Goal: Register for event/course

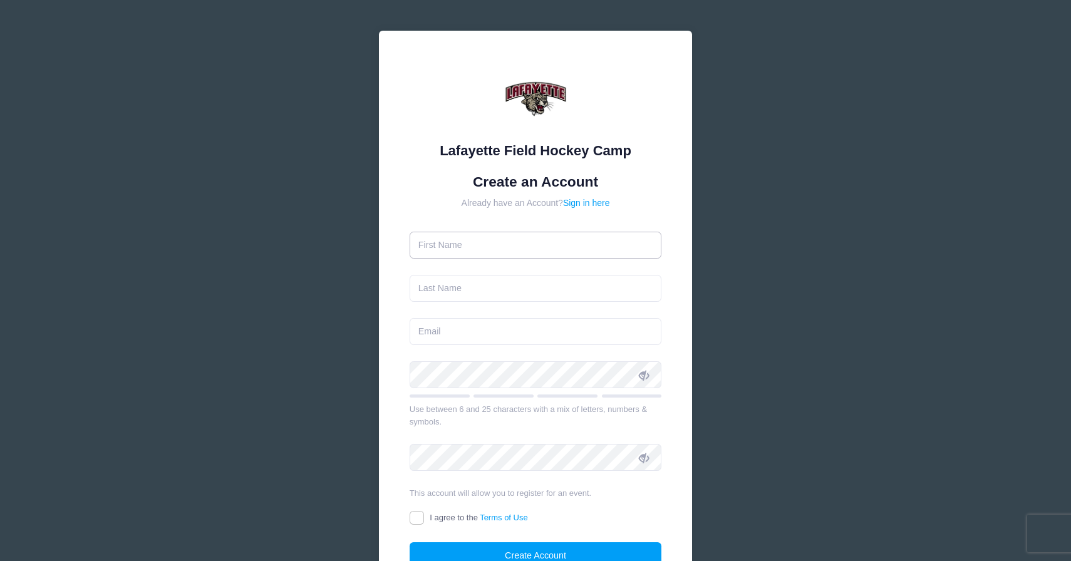
click at [529, 248] on input "text" at bounding box center [536, 245] width 252 height 27
type input "[PERSON_NAME]"
click at [475, 296] on input "text" at bounding box center [536, 288] width 252 height 27
type input "[PERSON_NAME]"
click at [472, 337] on input "email" at bounding box center [536, 331] width 252 height 27
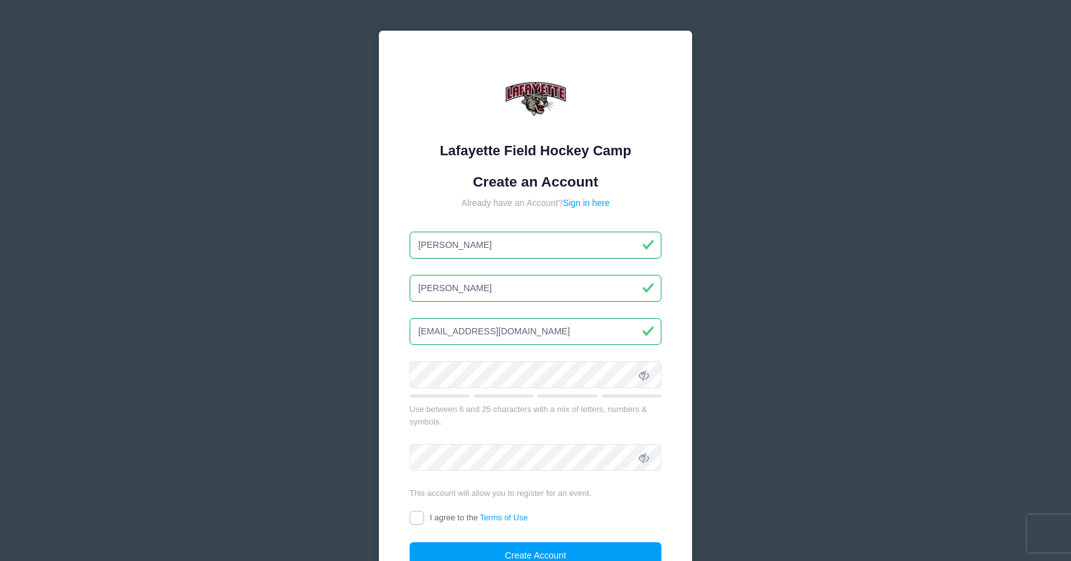
type input "[EMAIL_ADDRESS][DOMAIN_NAME]"
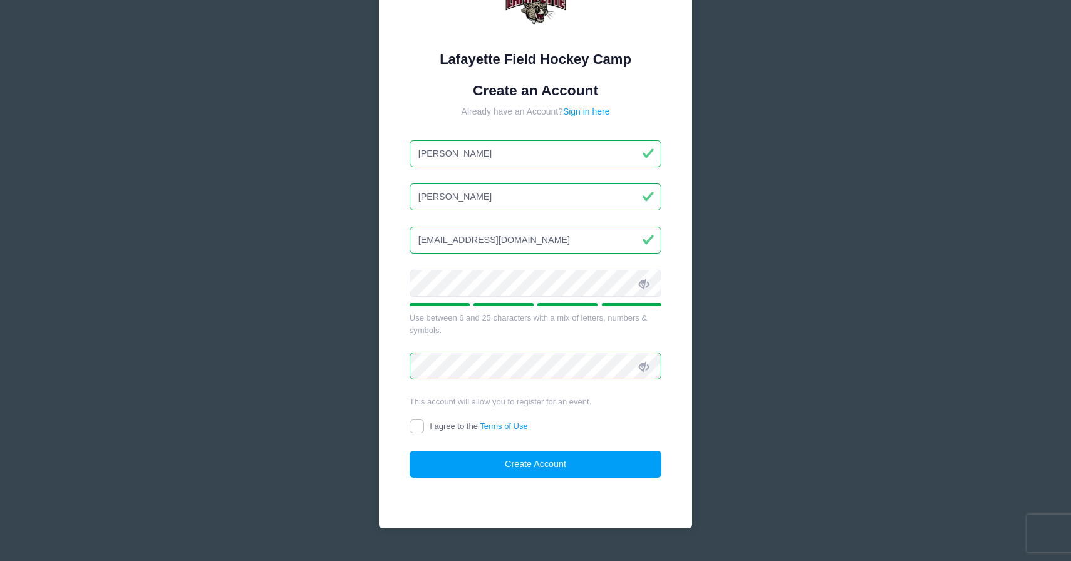
scroll to position [92, 0]
click at [411, 426] on input "I agree to the Terms of Use" at bounding box center [417, 426] width 14 height 14
checkbox input "true"
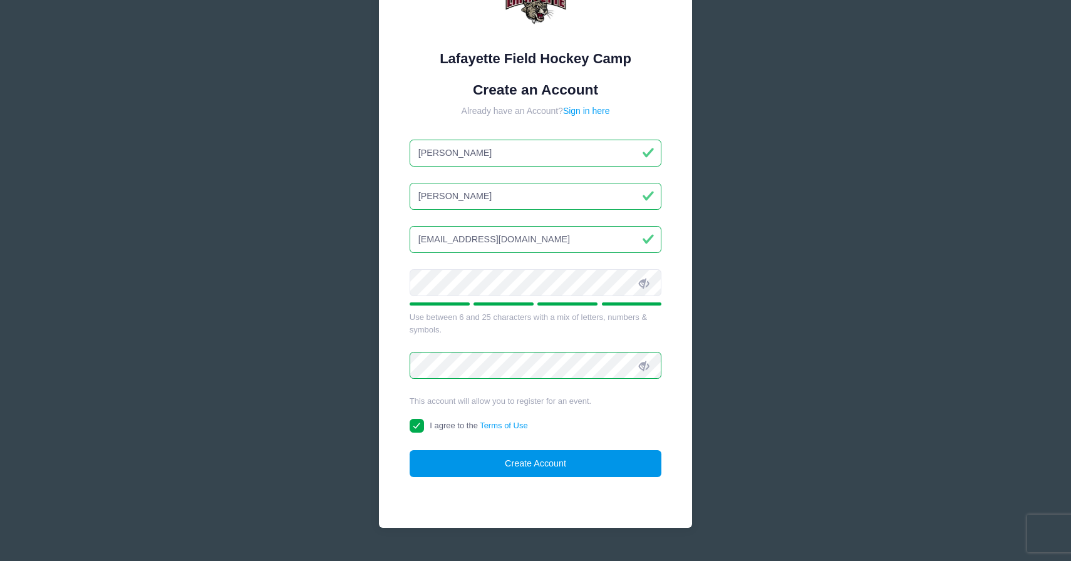
click at [544, 458] on button "Create Account" at bounding box center [536, 463] width 252 height 27
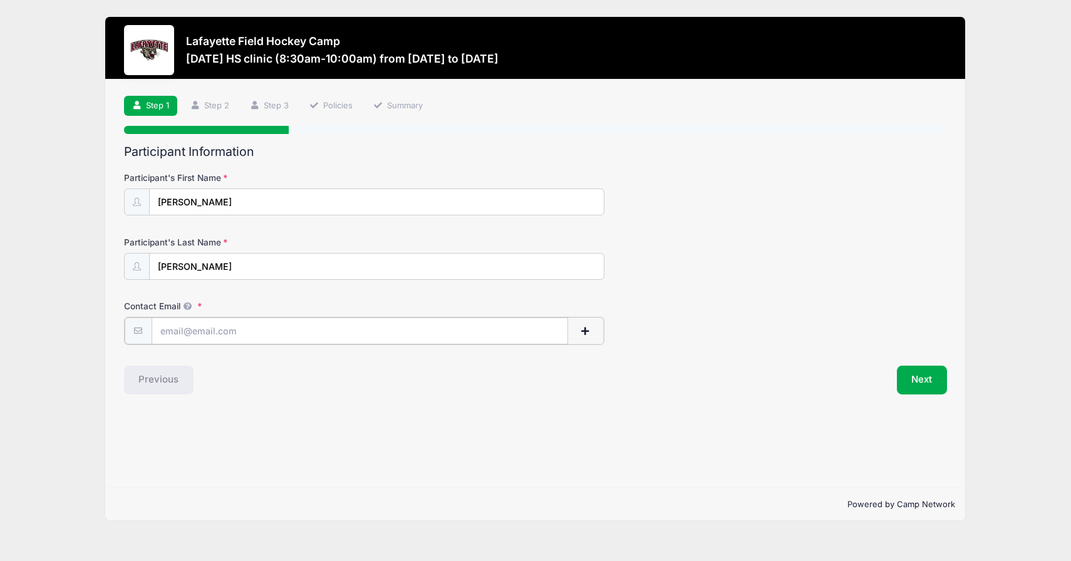
click at [266, 333] on input "Contact Email" at bounding box center [360, 331] width 416 height 27
type input "[EMAIL_ADDRESS][DOMAIN_NAME]"
click at [917, 378] on button "Next" at bounding box center [922, 378] width 51 height 29
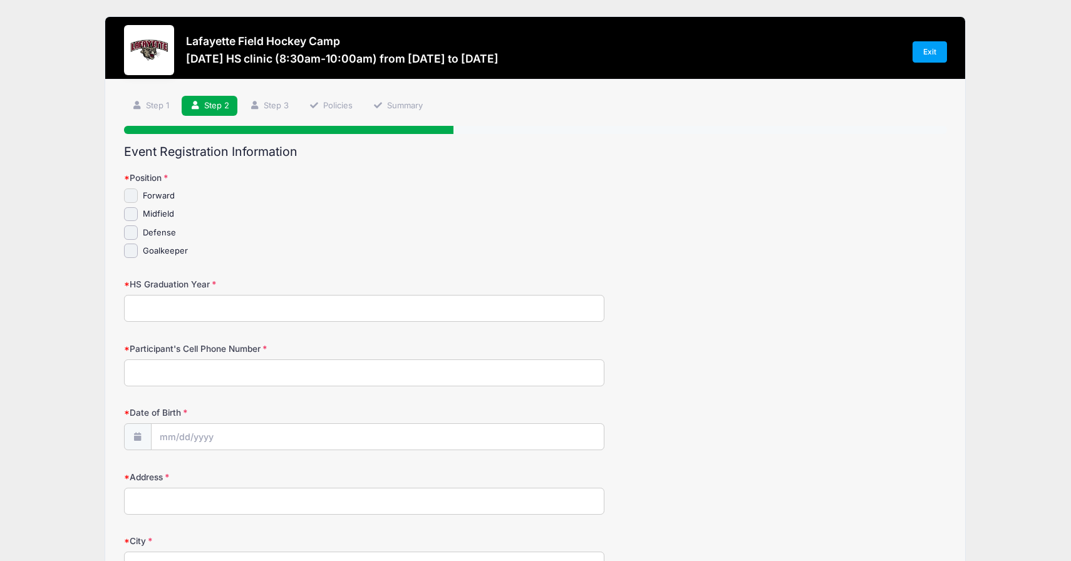
click at [128, 192] on input "Forward" at bounding box center [131, 196] width 14 height 14
checkbox input "true"
click at [133, 209] on input "Midfield" at bounding box center [131, 214] width 14 height 14
checkbox input "true"
click at [254, 314] on input "HS Graduation Year" at bounding box center [364, 308] width 480 height 27
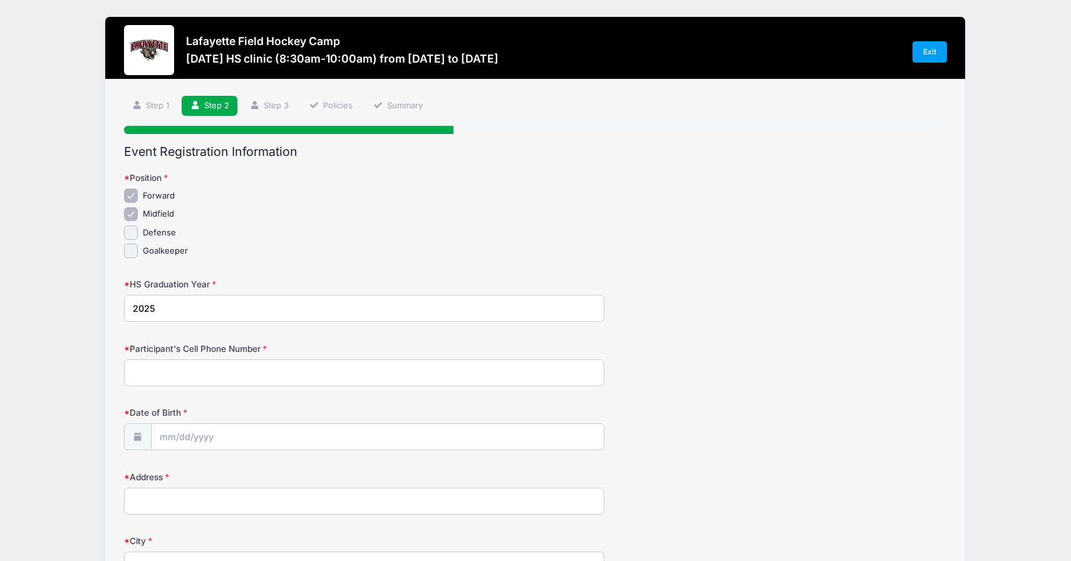
type input "2025"
click at [259, 372] on input "Participant's Cell Phone Number" at bounding box center [364, 372] width 480 height 27
type input "4847169756"
click at [209, 298] on input "2025" at bounding box center [364, 308] width 480 height 27
click at [156, 309] on input "2025" at bounding box center [364, 308] width 480 height 27
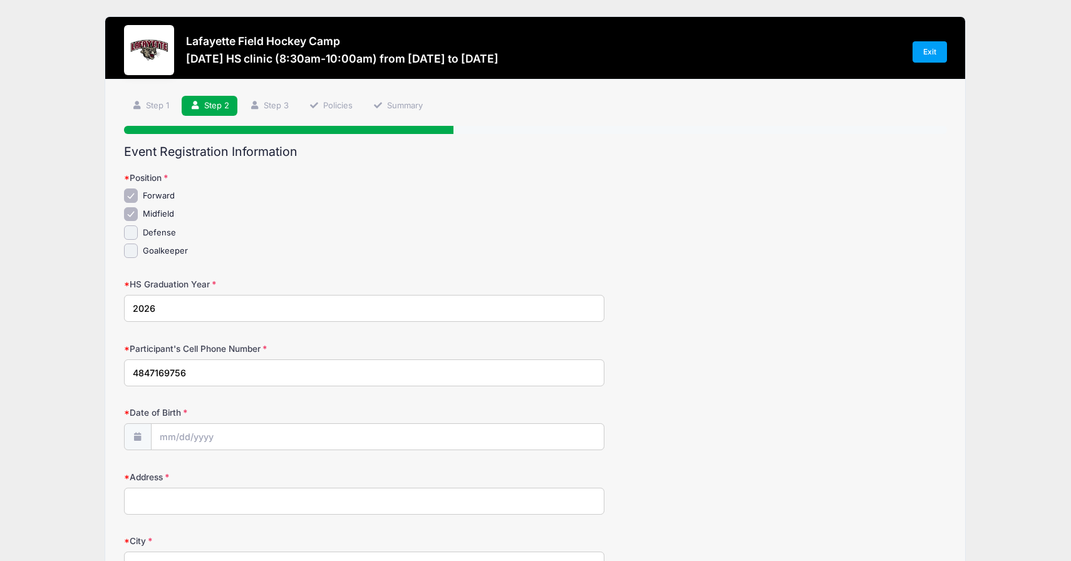
type input "2026"
click at [195, 440] on input "Date of Birth" at bounding box center [378, 437] width 452 height 27
click at [459, 408] on div "Date of Birth" at bounding box center [536, 428] width 824 height 44
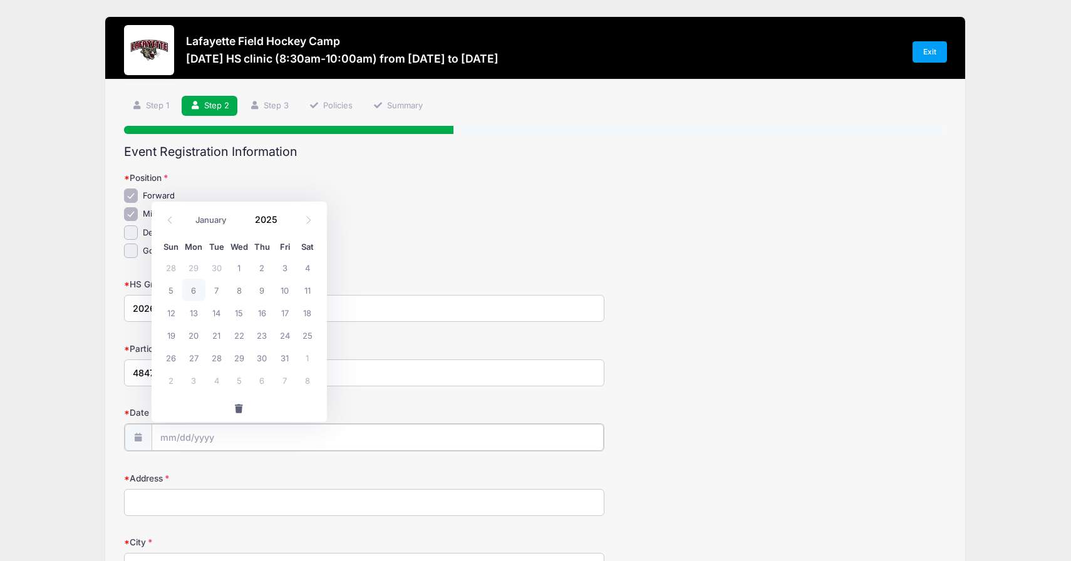
click at [200, 442] on input "Date of Birth" at bounding box center [378, 437] width 452 height 27
click at [286, 225] on span at bounding box center [285, 224] width 9 height 9
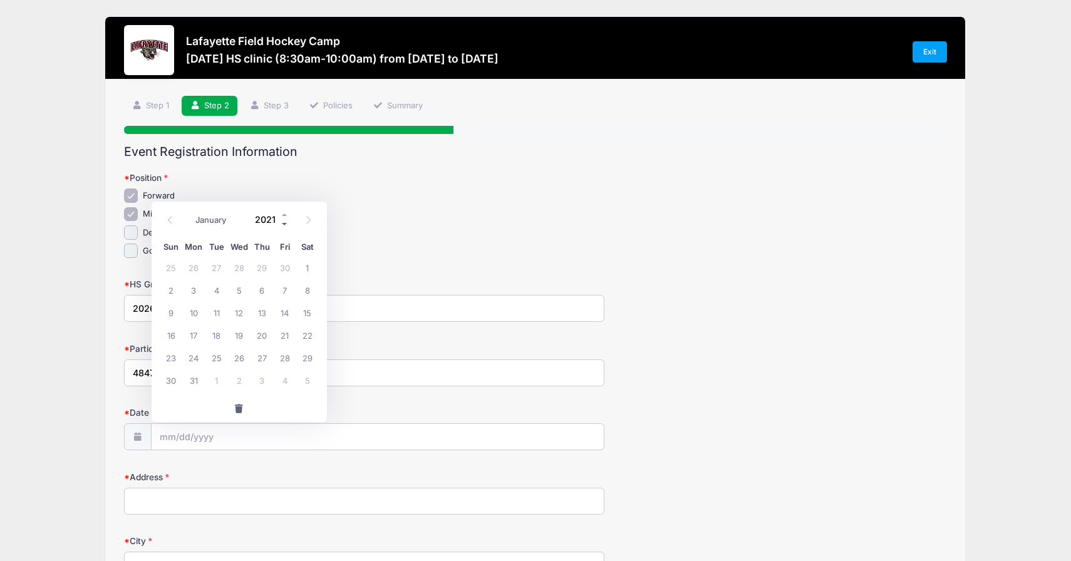
click at [286, 225] on span at bounding box center [285, 224] width 9 height 9
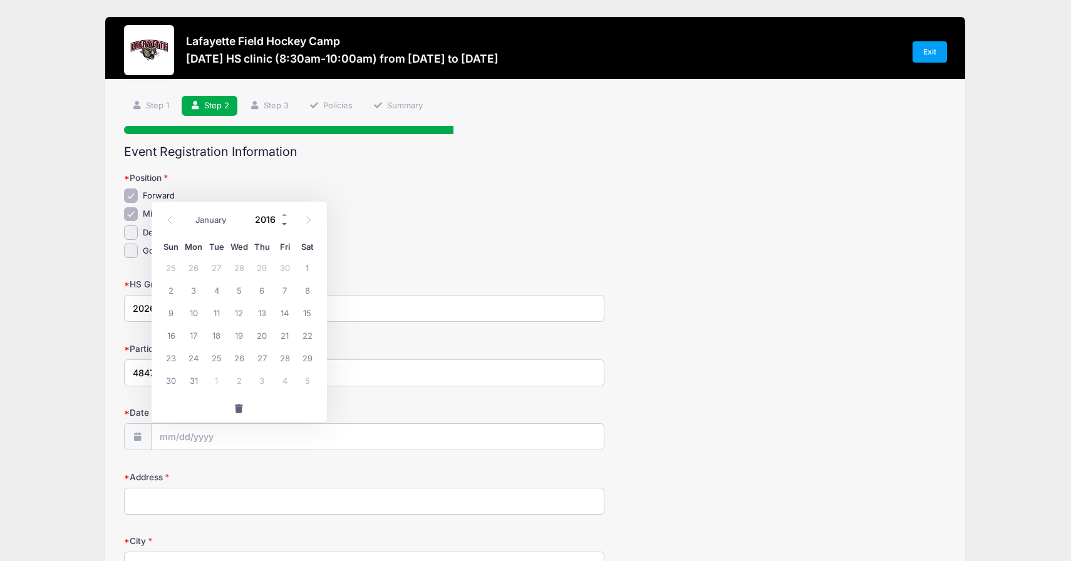
click at [286, 225] on span at bounding box center [285, 224] width 9 height 9
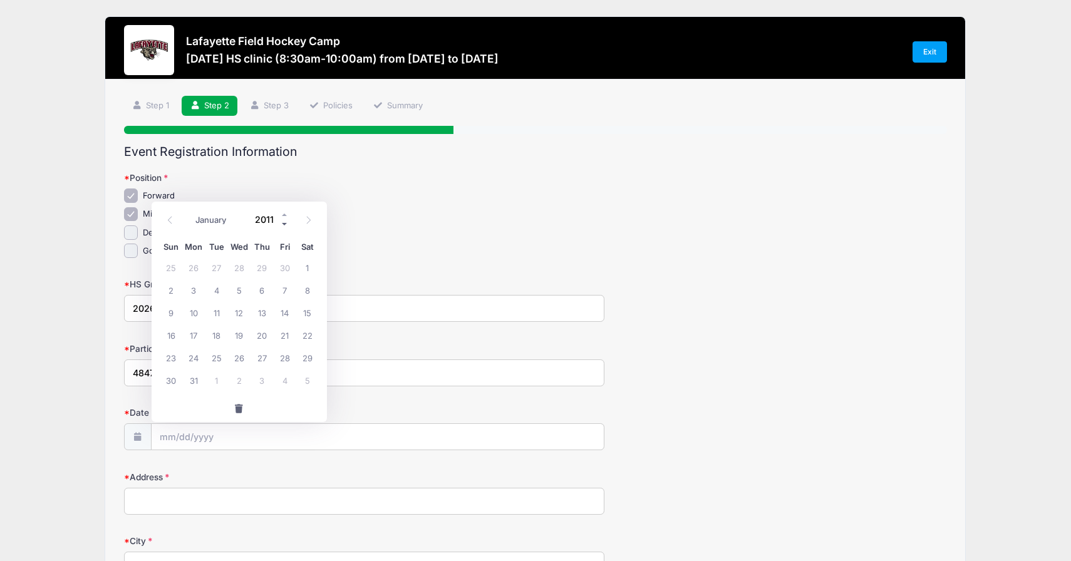
click at [286, 225] on span at bounding box center [285, 224] width 9 height 9
type input "2007"
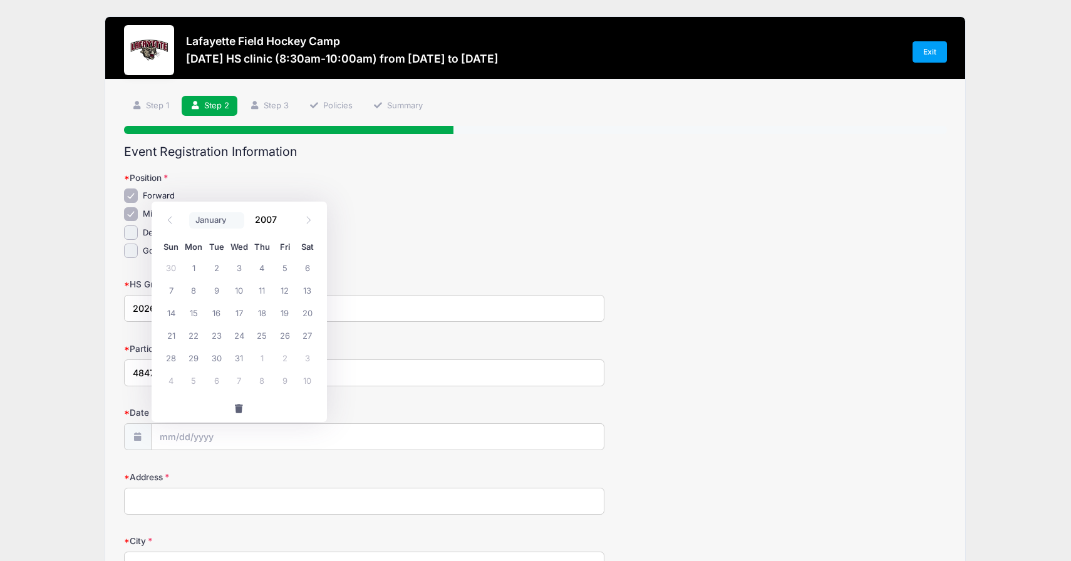
click at [216, 217] on select "January February March April May June July August September October November De…" at bounding box center [217, 220] width 56 height 16
select select "4"
click at [263, 355] on span "31" at bounding box center [262, 357] width 23 height 23
type input "[DATE]"
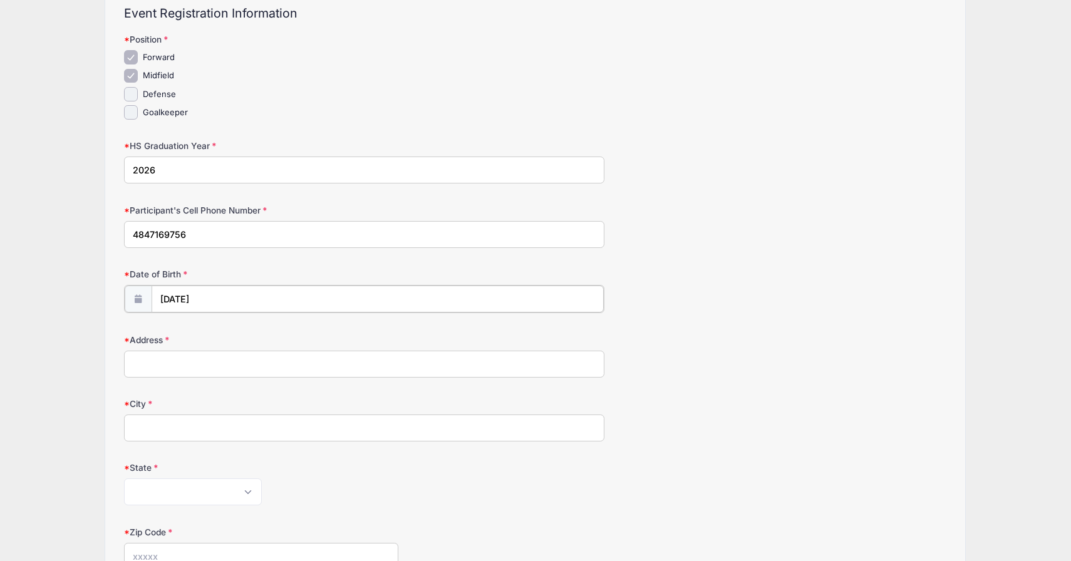
scroll to position [143, 0]
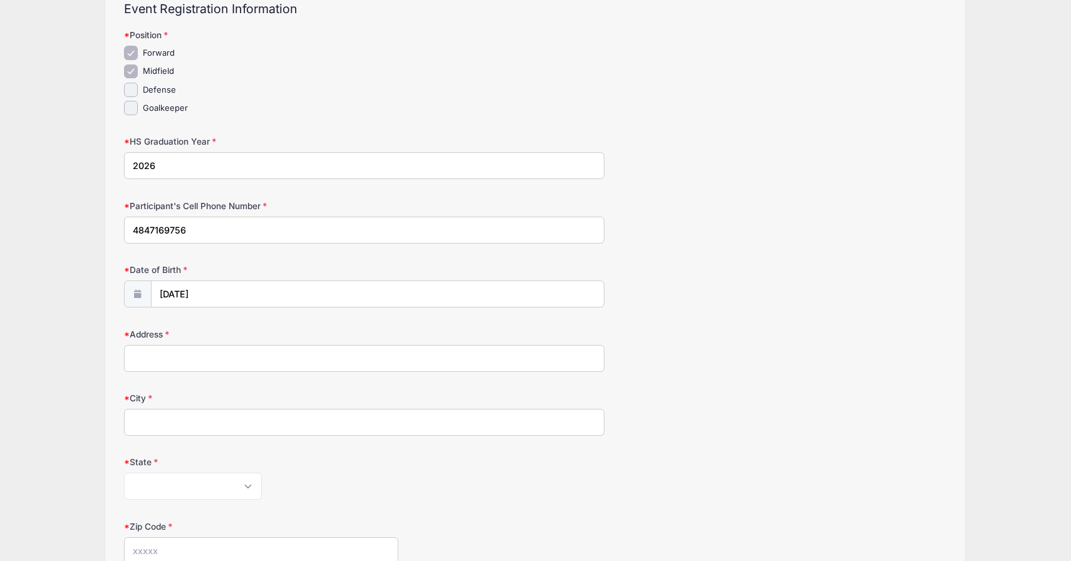
click at [257, 356] on input "Address" at bounding box center [364, 358] width 480 height 27
type input "[STREET_ADDRESS][PERSON_NAME]"
click at [217, 411] on input "City" at bounding box center [364, 422] width 480 height 27
type input "[GEOGRAPHIC_DATA]"
click at [219, 479] on select "[US_STATE] [US_STATE] [US_STATE] [US_STATE] [US_STATE] Armed Forces Africa Arme…" at bounding box center [193, 486] width 138 height 27
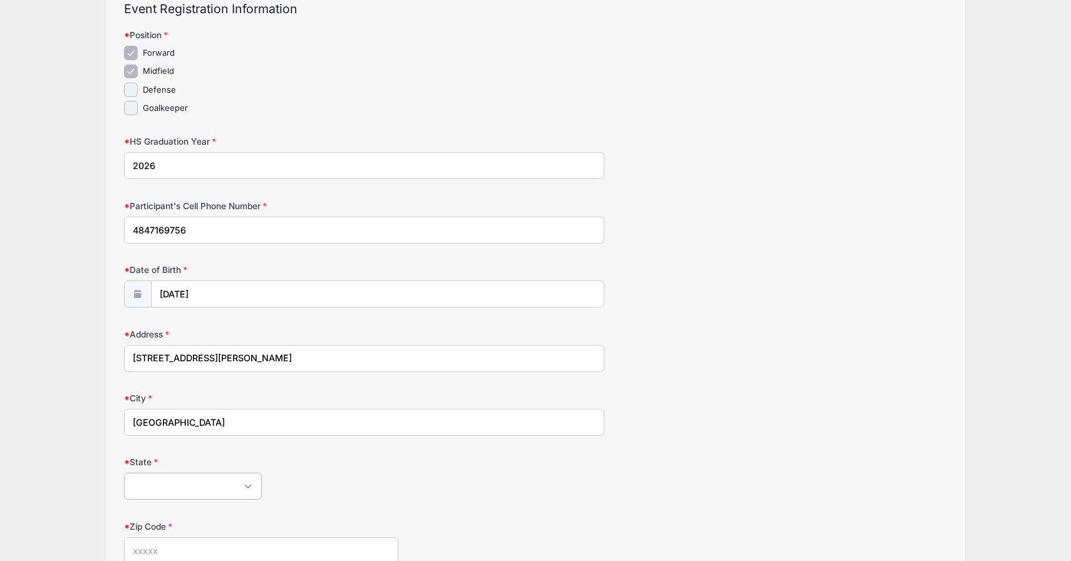
select select "PA"
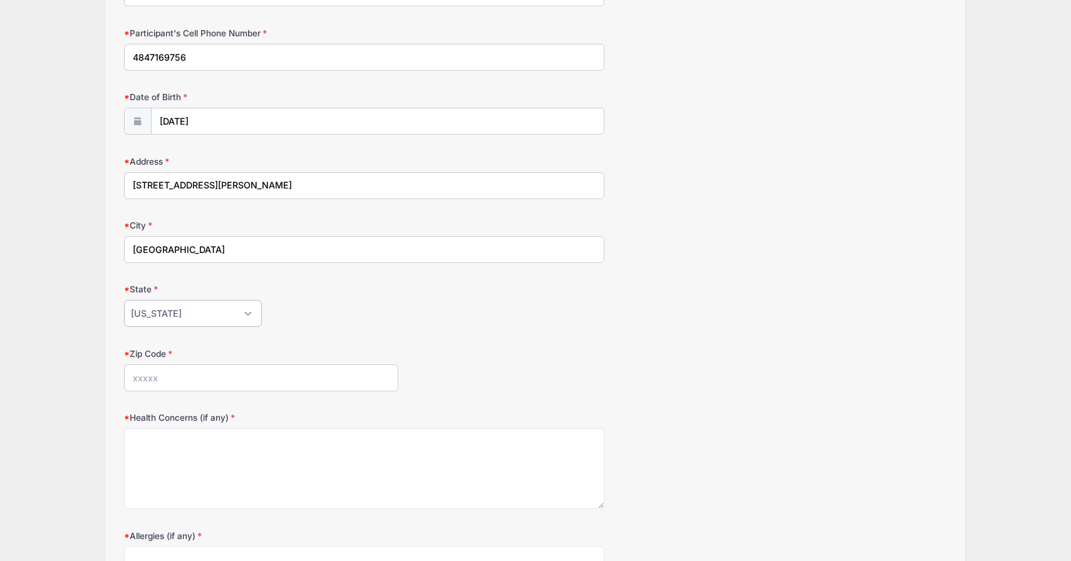
scroll to position [315, 0]
click at [160, 375] on input "Zip Code" at bounding box center [261, 378] width 274 height 27
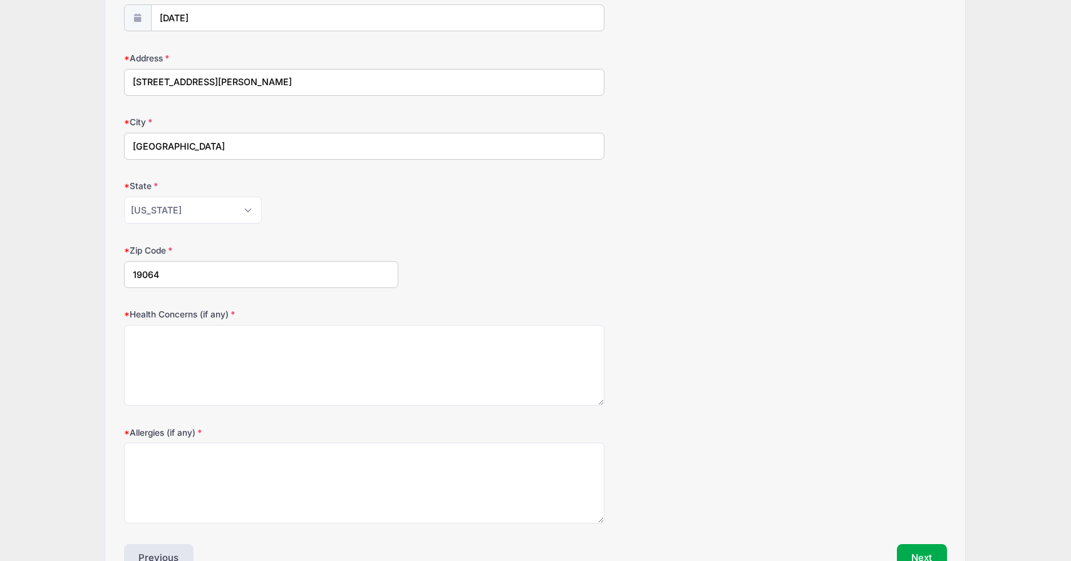
scroll to position [497, 0]
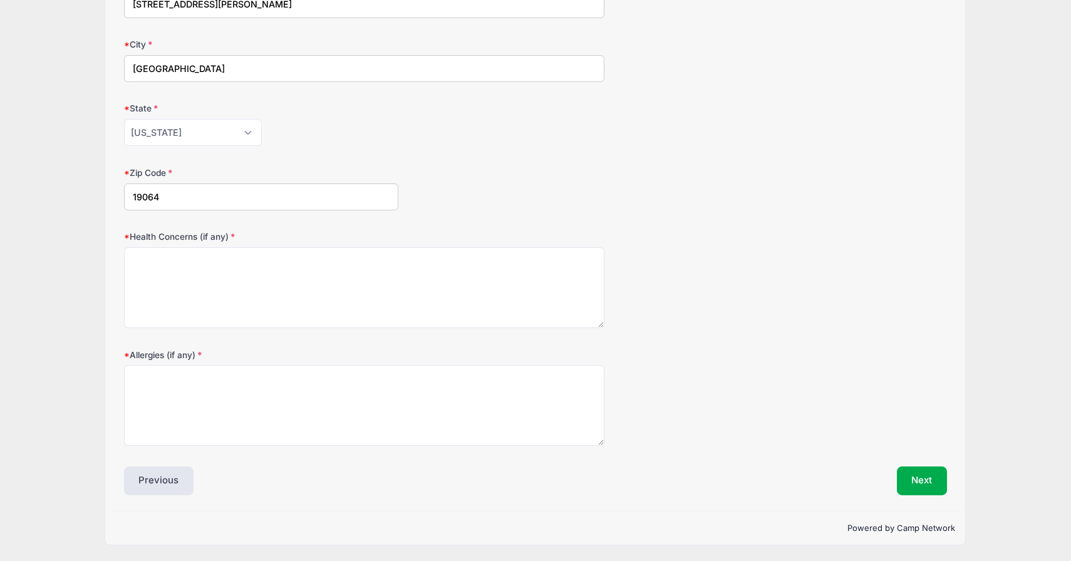
type input "19064"
click at [227, 287] on textarea "Health Concerns (if any)" at bounding box center [364, 287] width 480 height 81
type textarea "N/A"
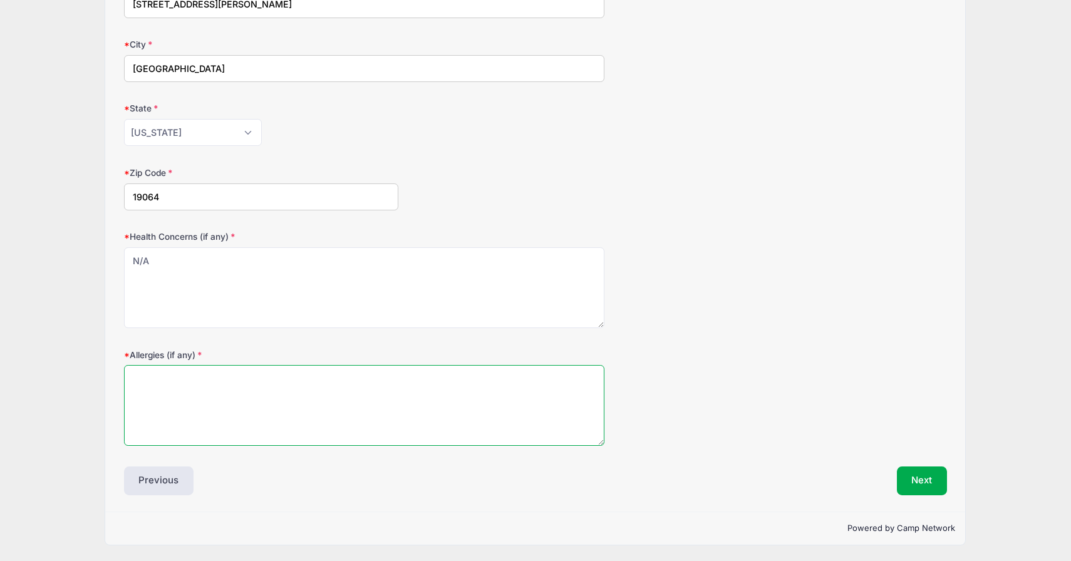
click at [277, 400] on textarea "Allergies (if any)" at bounding box center [364, 405] width 480 height 81
type textarea "N/A"
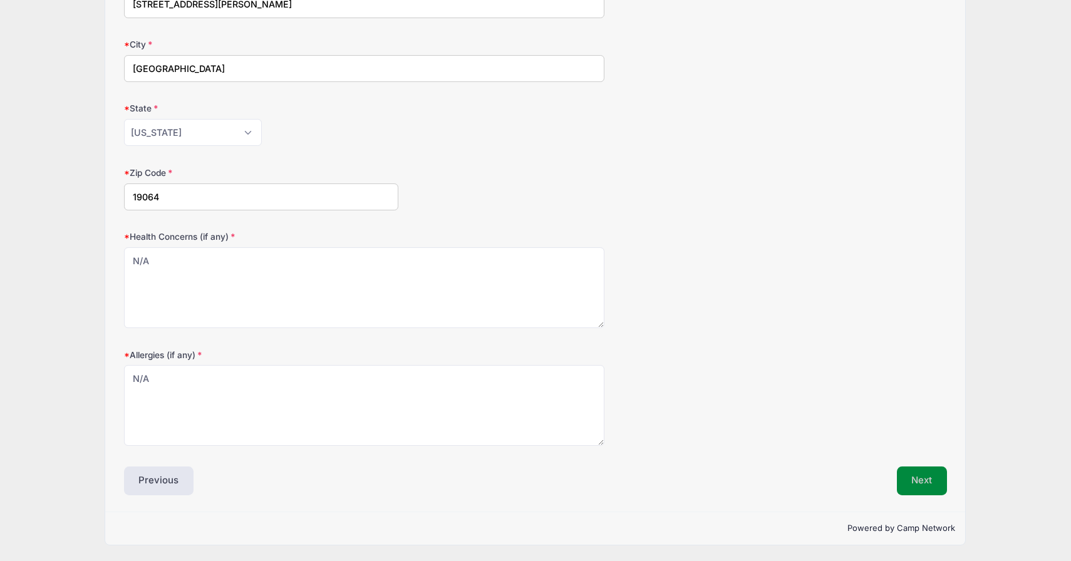
click at [919, 487] on button "Next" at bounding box center [922, 481] width 51 height 29
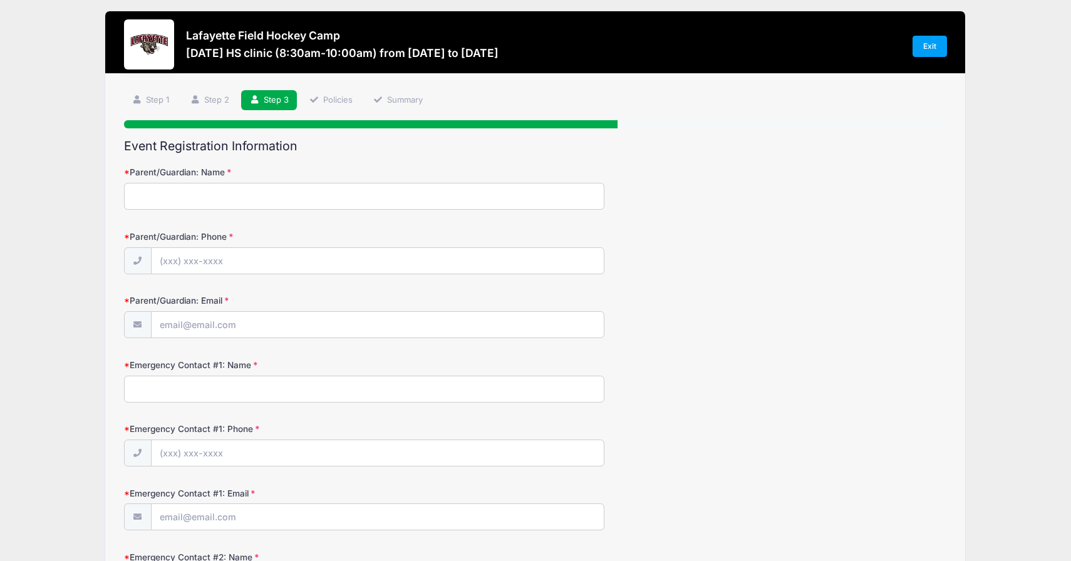
scroll to position [0, 0]
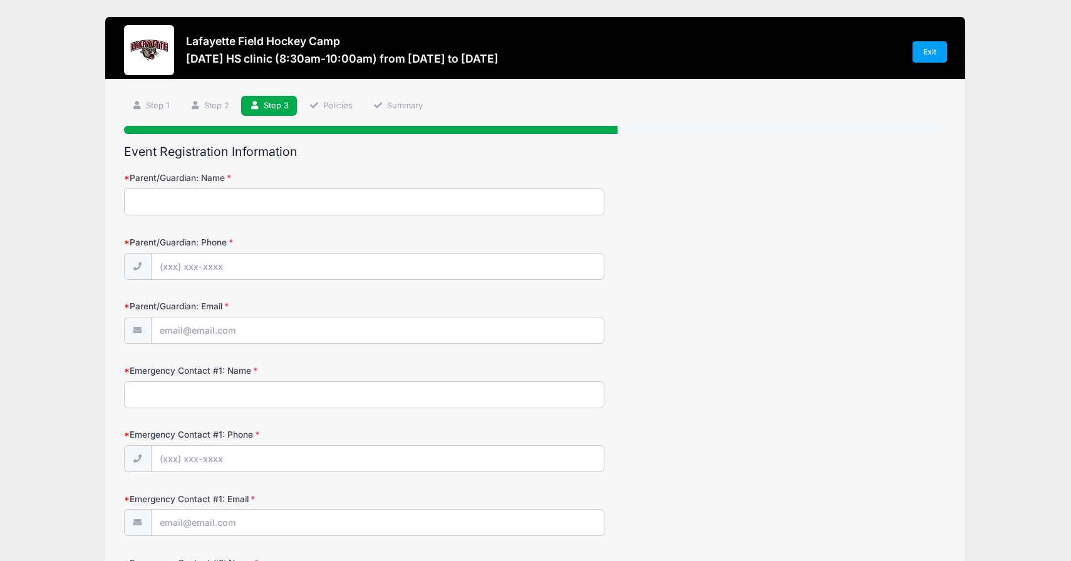
click at [400, 205] on input "Parent/Guardian: Name" at bounding box center [364, 202] width 480 height 27
type input "[PERSON_NAME]"
click at [321, 273] on input "Parent/Guardian: Phone" at bounding box center [378, 267] width 452 height 27
type input "[PHONE_NUMBER]"
click at [287, 327] on input "Parent/Guardian: Email" at bounding box center [378, 331] width 452 height 27
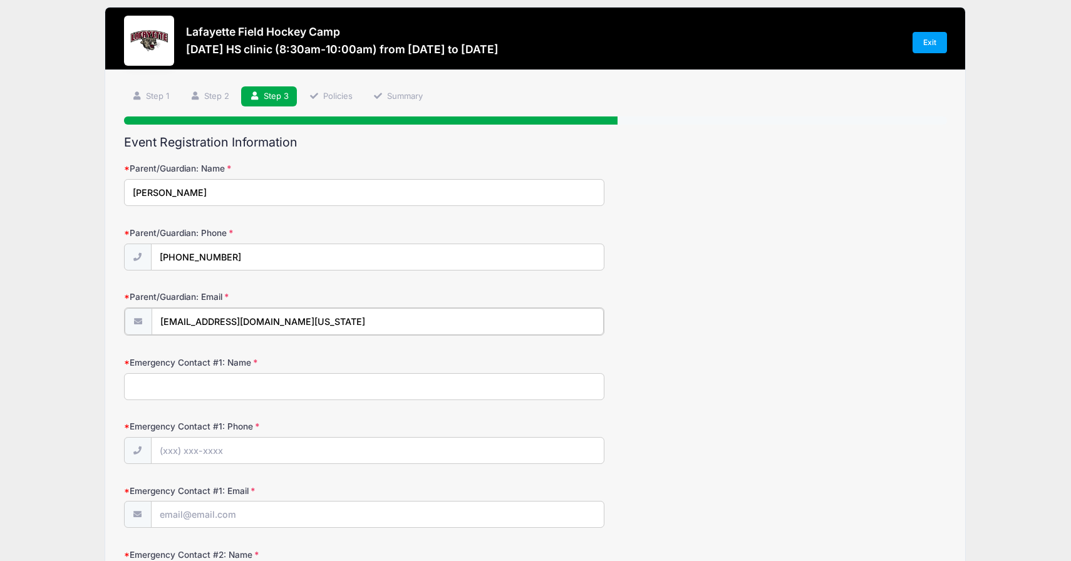
scroll to position [7, 0]
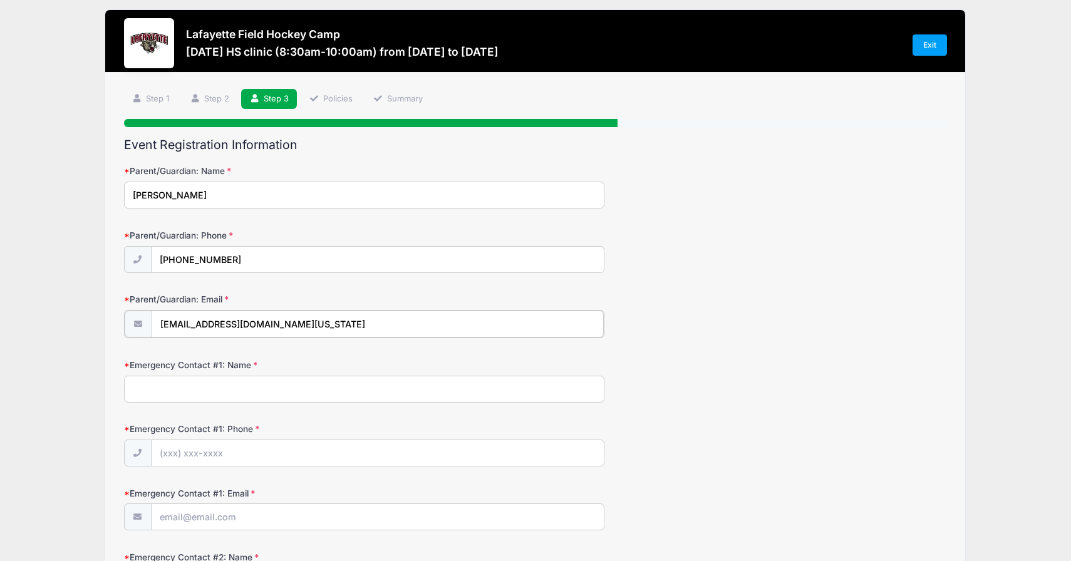
type input "[EMAIL_ADDRESS][DOMAIN_NAME][US_STATE]"
click at [214, 385] on input "Emergency Contact #1: Name" at bounding box center [364, 387] width 480 height 27
type input "K"
type input "[PERSON_NAME]"
click at [243, 452] on input "Emergency Contact #1: Phone" at bounding box center [378, 452] width 452 height 27
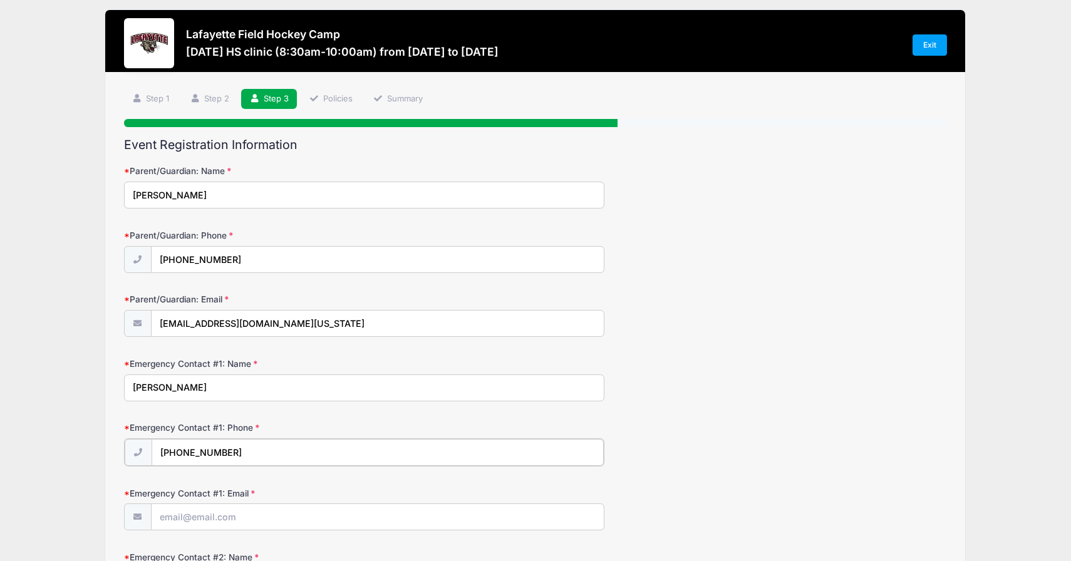
type input "[PHONE_NUMBER]"
click at [269, 519] on input "Emergency Contact #1: Email" at bounding box center [378, 516] width 452 height 27
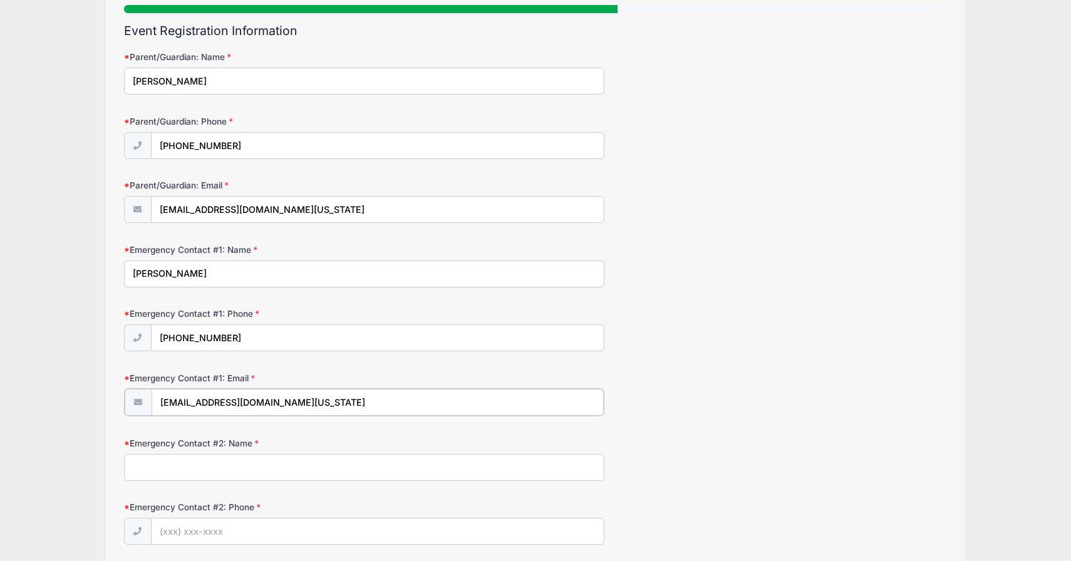
scroll to position [156, 0]
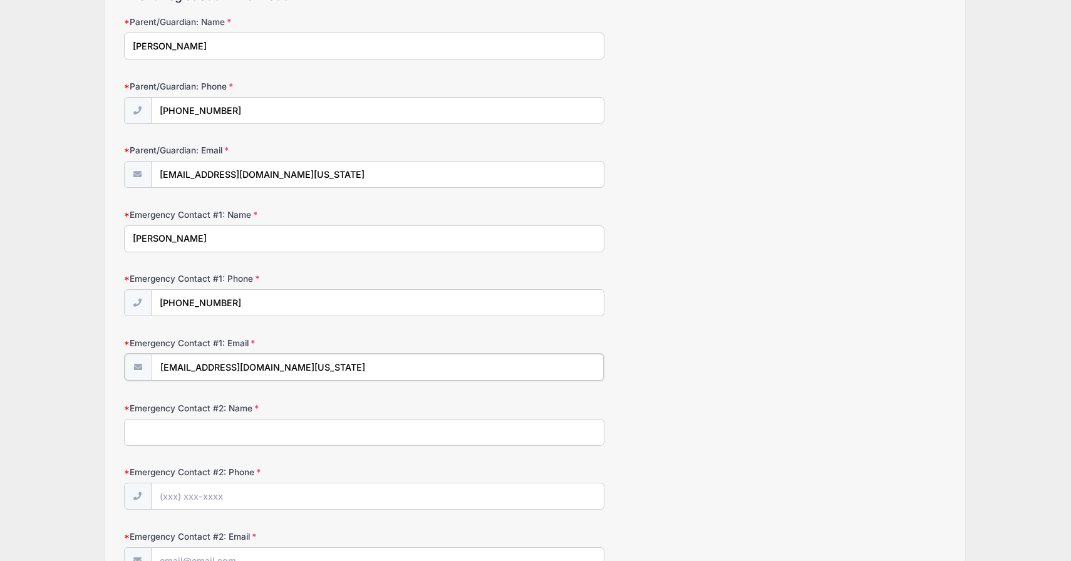
type input "[EMAIL_ADDRESS][DOMAIN_NAME][US_STATE]"
click at [261, 436] on input "Emergency Contact #2: Name" at bounding box center [364, 431] width 480 height 27
click at [162, 433] on input "[PERSON_NAME]" at bounding box center [364, 431] width 480 height 27
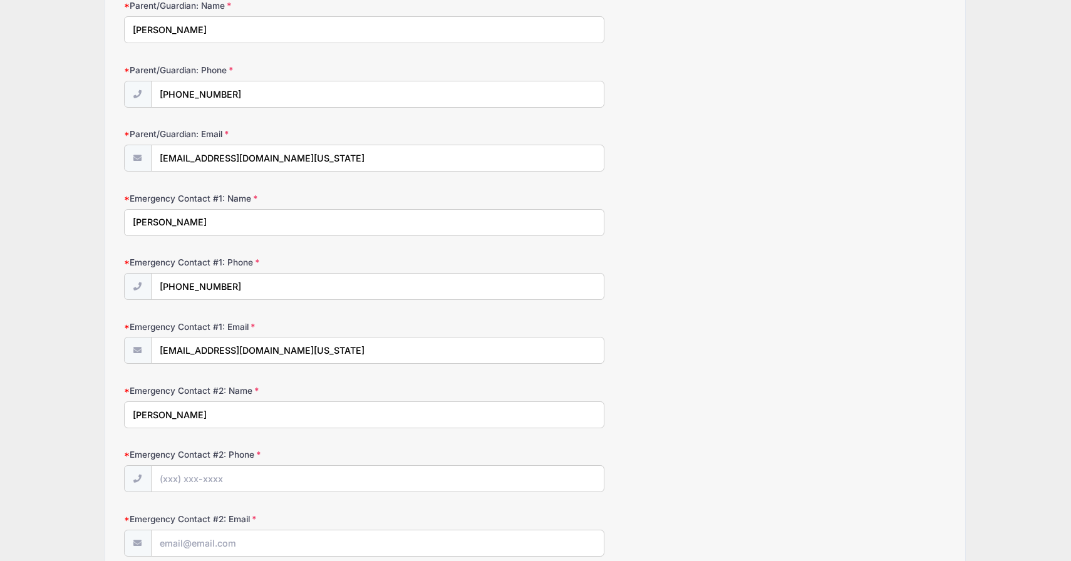
scroll to position [173, 0]
type input "[PERSON_NAME]"
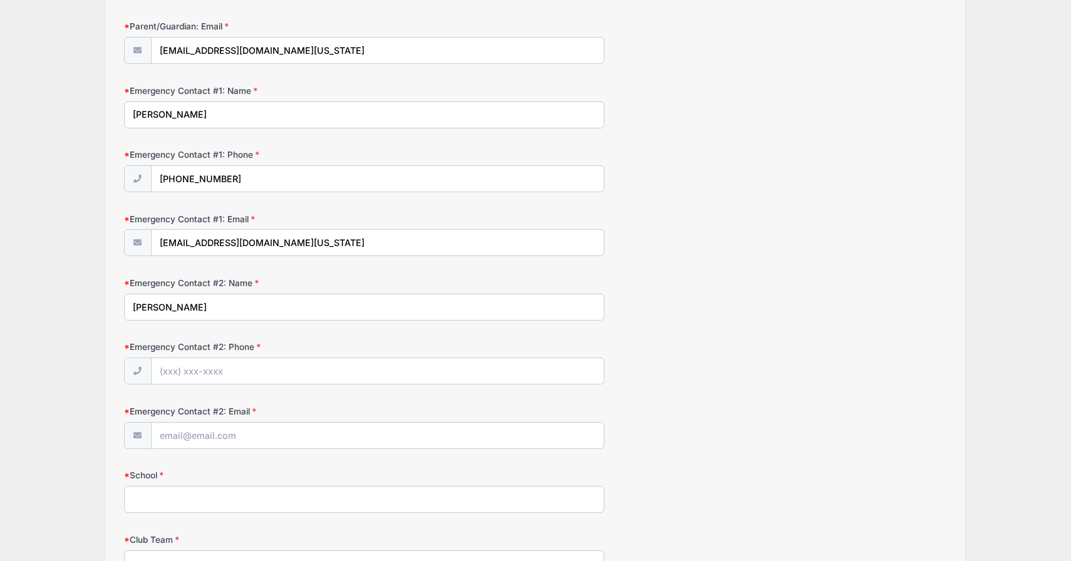
scroll to position [282, 0]
click at [225, 364] on input "Emergency Contact #2: Phone" at bounding box center [378, 369] width 452 height 27
type input "[PHONE_NUMBER]"
click at [248, 432] on input "Emergency Contact #2: Email" at bounding box center [378, 433] width 452 height 27
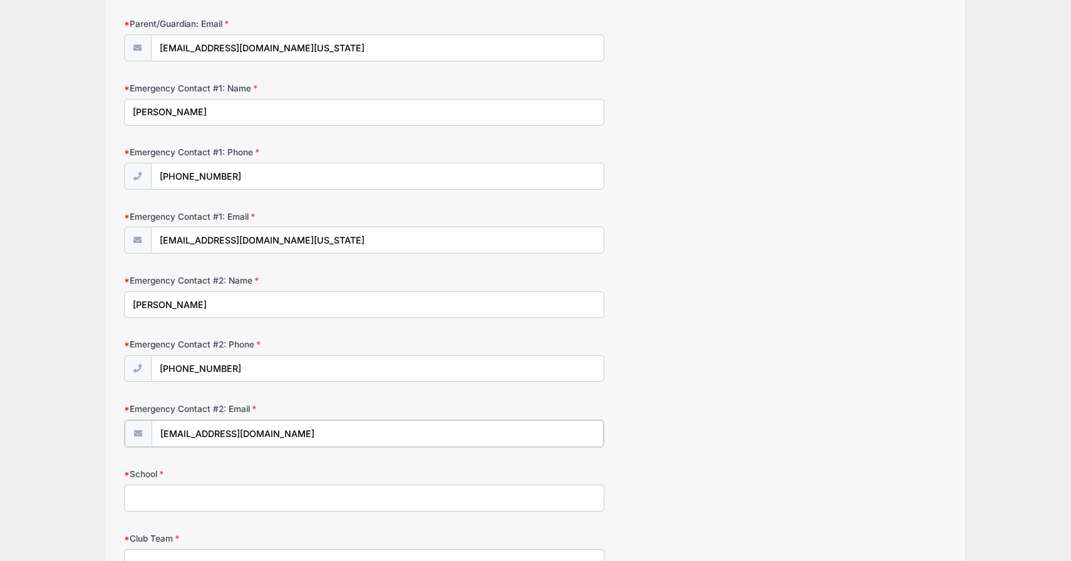
type input "[EMAIL_ADDRESS][DOMAIN_NAME]"
click at [195, 499] on input "School" at bounding box center [364, 496] width 480 height 27
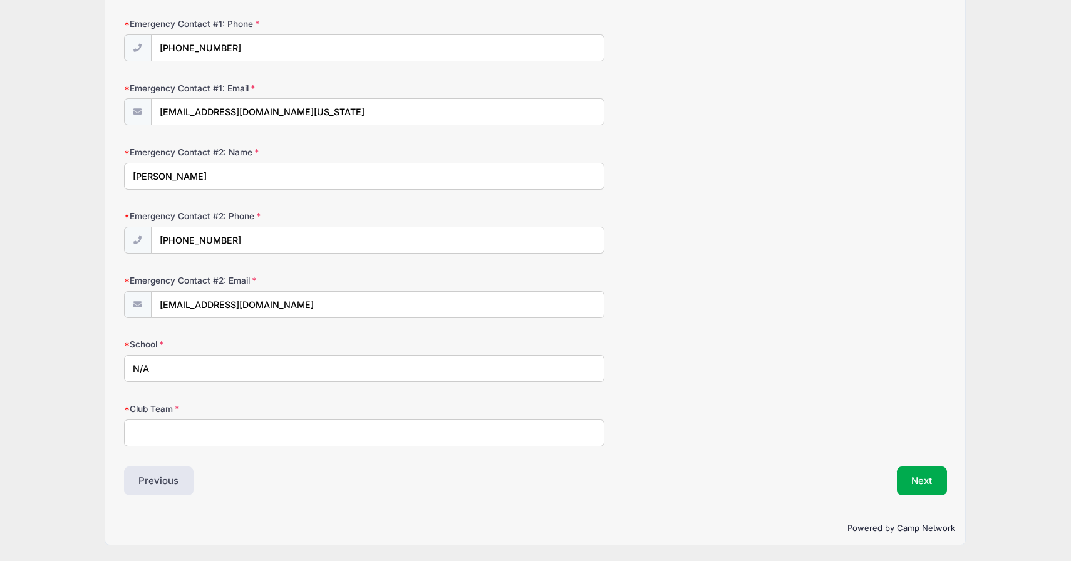
drag, startPoint x: 179, startPoint y: 368, endPoint x: 116, endPoint y: 368, distance: 63.3
click at [116, 368] on div "Step 3 /7 Step 1 Step 2 Step 3 Policies Summary Participant Information Partici…" at bounding box center [535, 90] width 860 height 843
type input "Cardinal O'Hara"
click at [163, 432] on input "Club Team" at bounding box center [364, 433] width 480 height 27
type input "Philly Hockey Club"
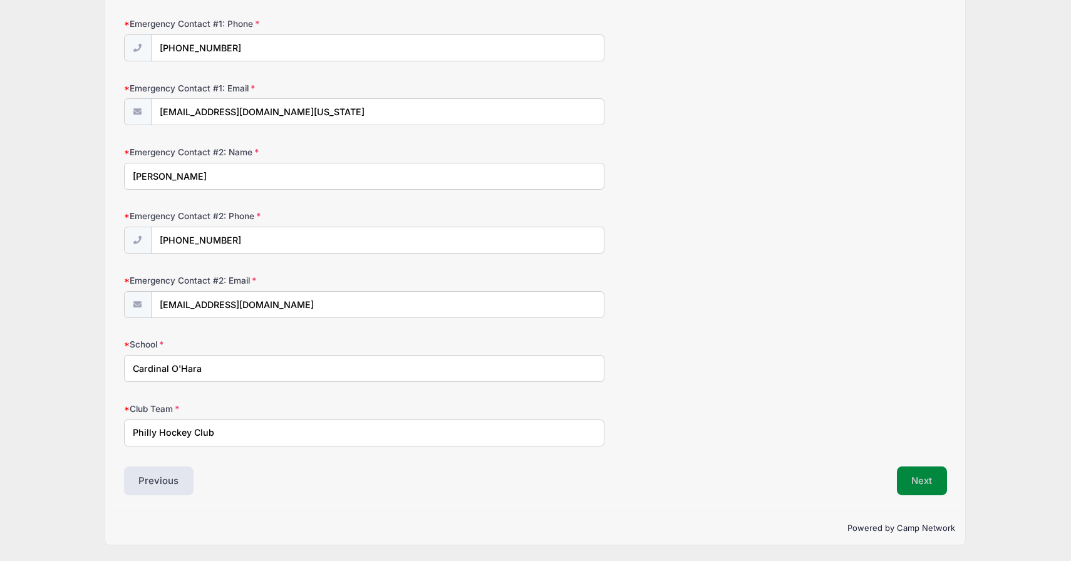
click at [924, 483] on button "Next" at bounding box center [922, 481] width 51 height 29
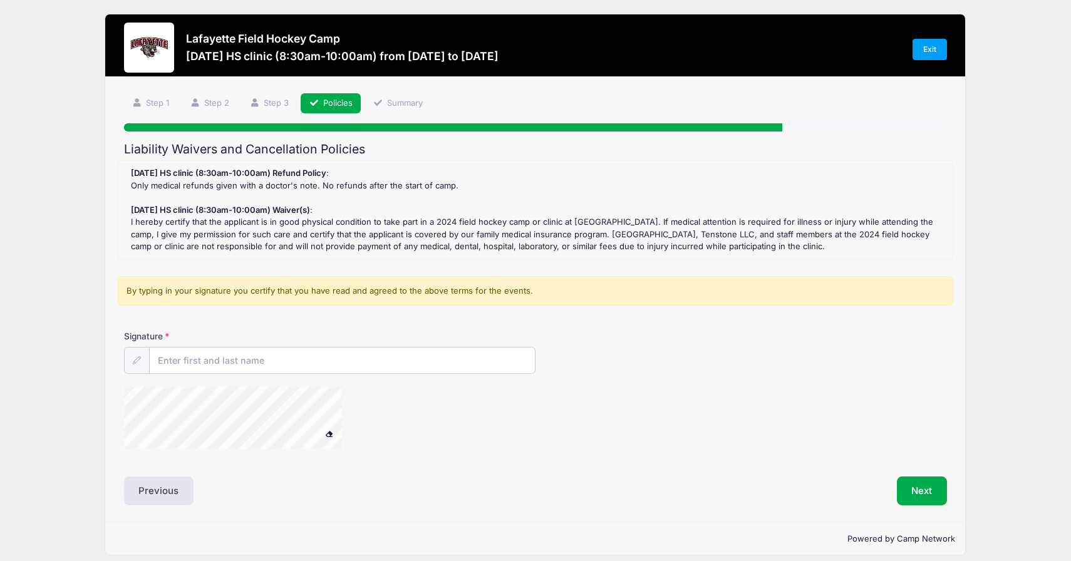
scroll to position [0, 0]
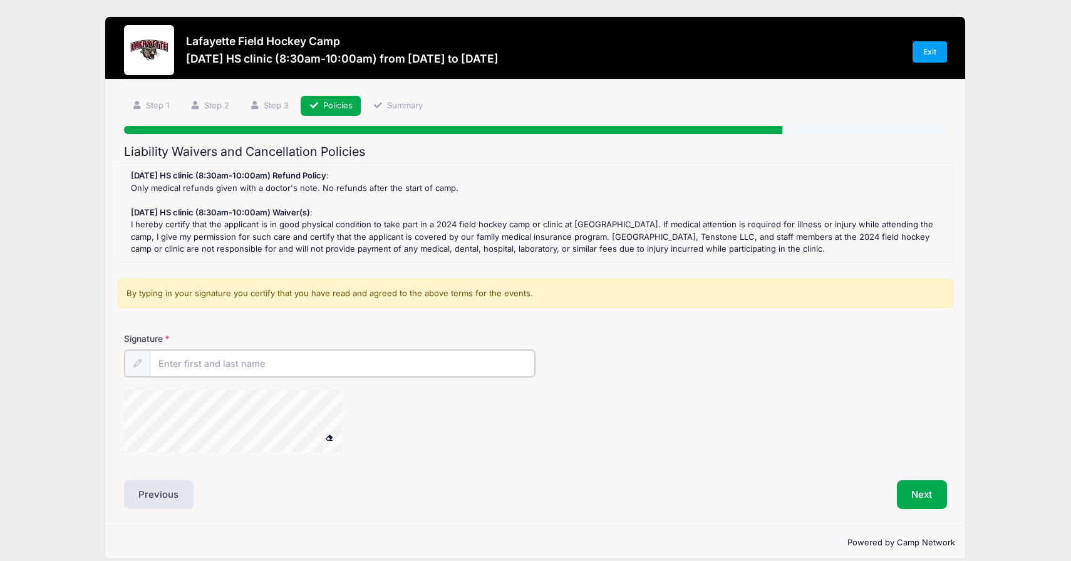
click at [338, 357] on input "Signature" at bounding box center [342, 363] width 385 height 27
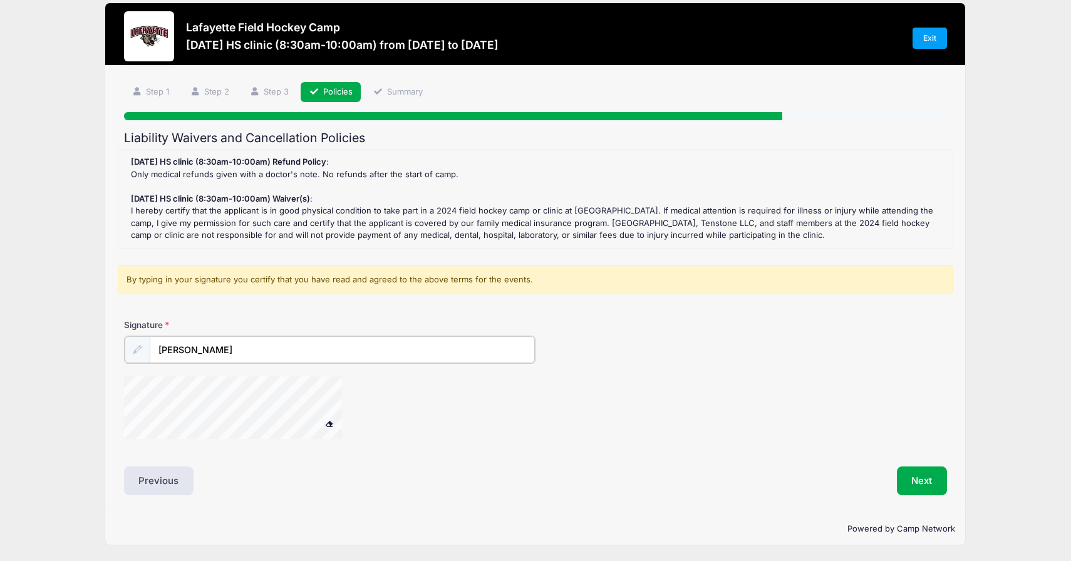
click at [361, 416] on div at bounding box center [249, 409] width 251 height 66
type input "[PERSON_NAME]"
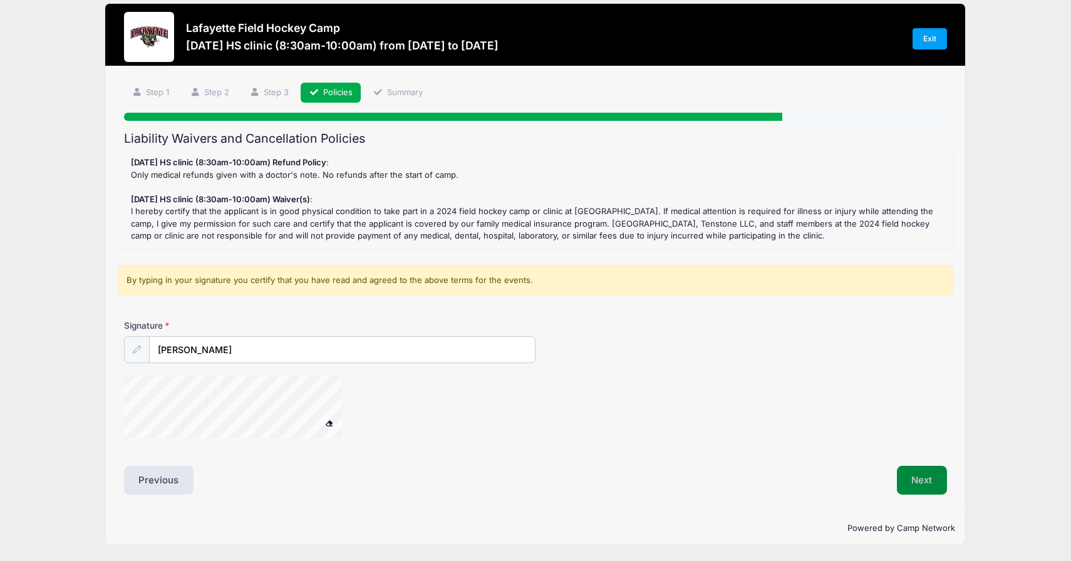
click at [934, 479] on button "Next" at bounding box center [922, 480] width 51 height 29
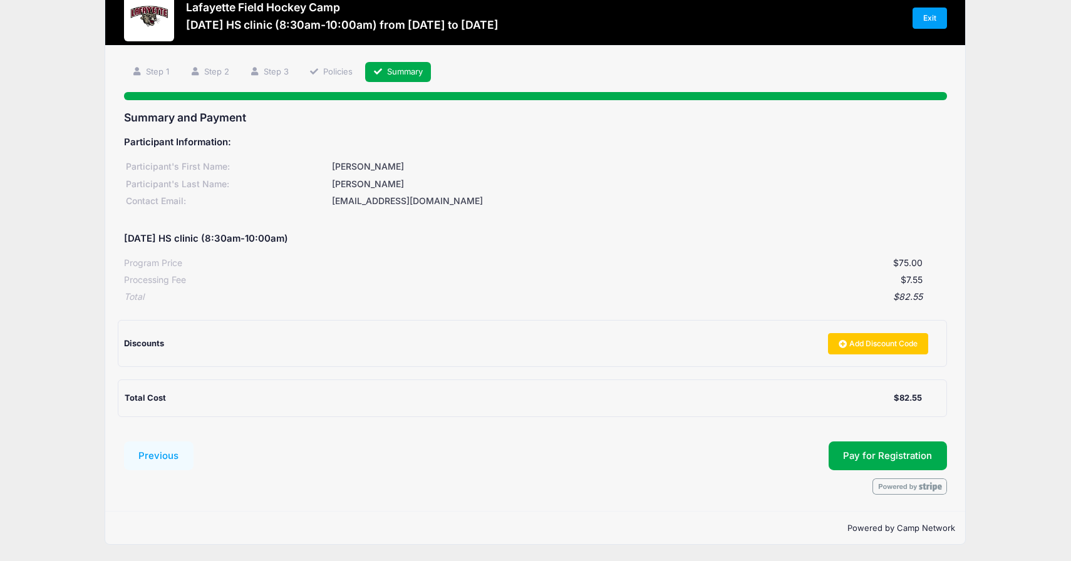
scroll to position [33, 0]
